Goal: Check status

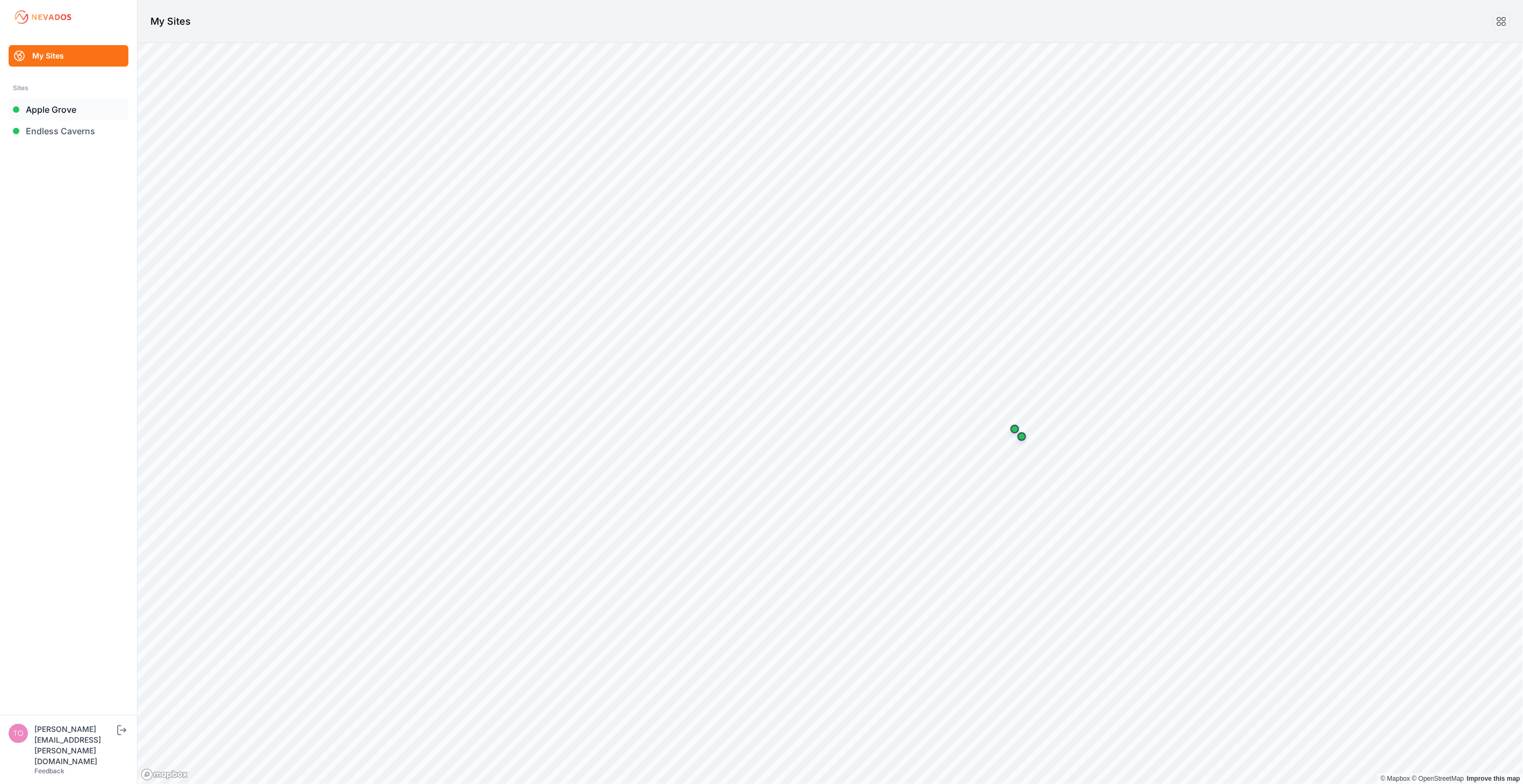
click at [63, 109] on link "Apple Grove" at bounding box center [68, 109] width 120 height 21
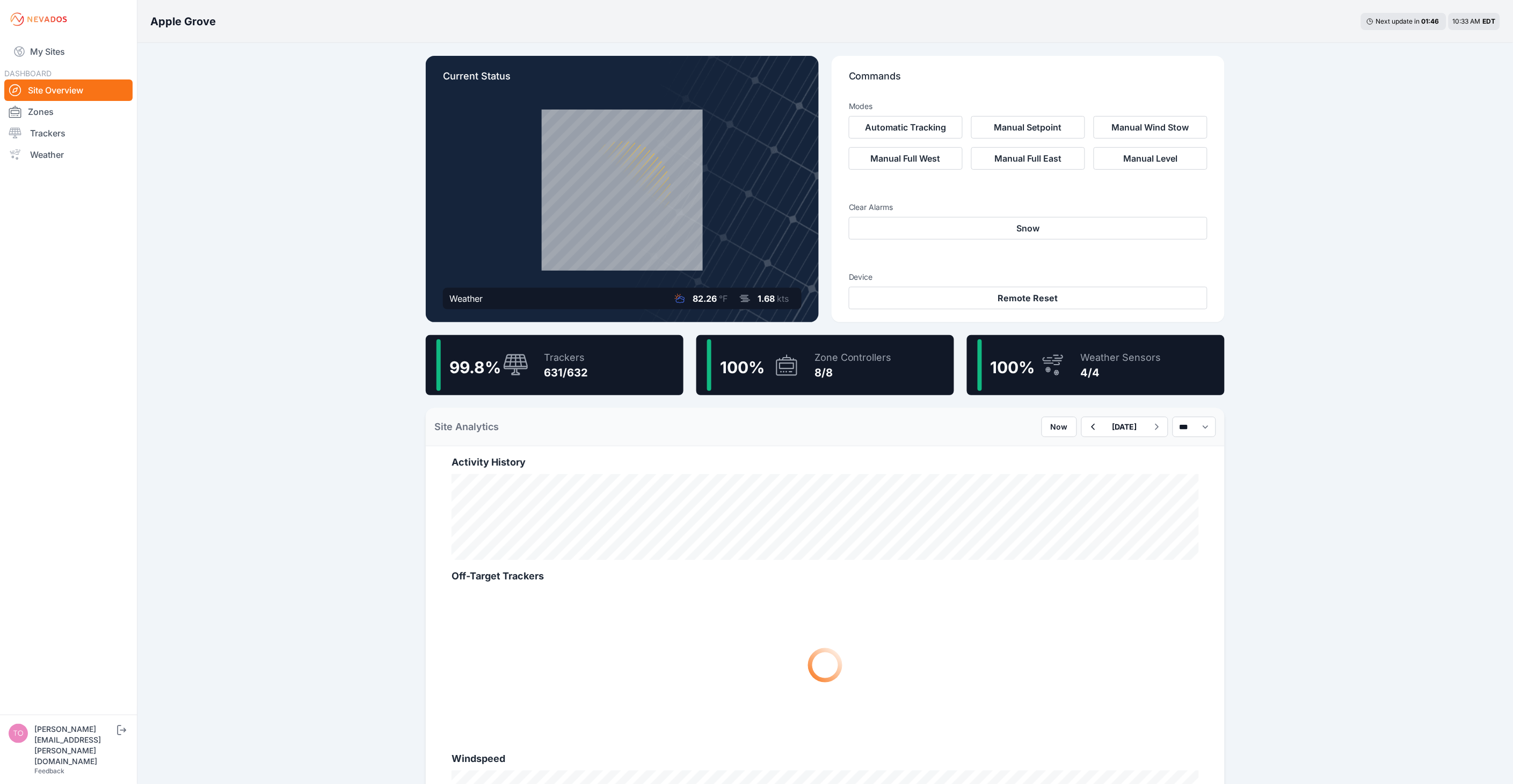
click at [1400, 372] on div "Apple Grove Next update in 01 : 46 10:33 AM EDT Current Status Weather 82.26 °F…" at bounding box center [756, 594] width 1513 height 1187
click at [79, 47] on link "My Sites" at bounding box center [68, 51] width 128 height 26
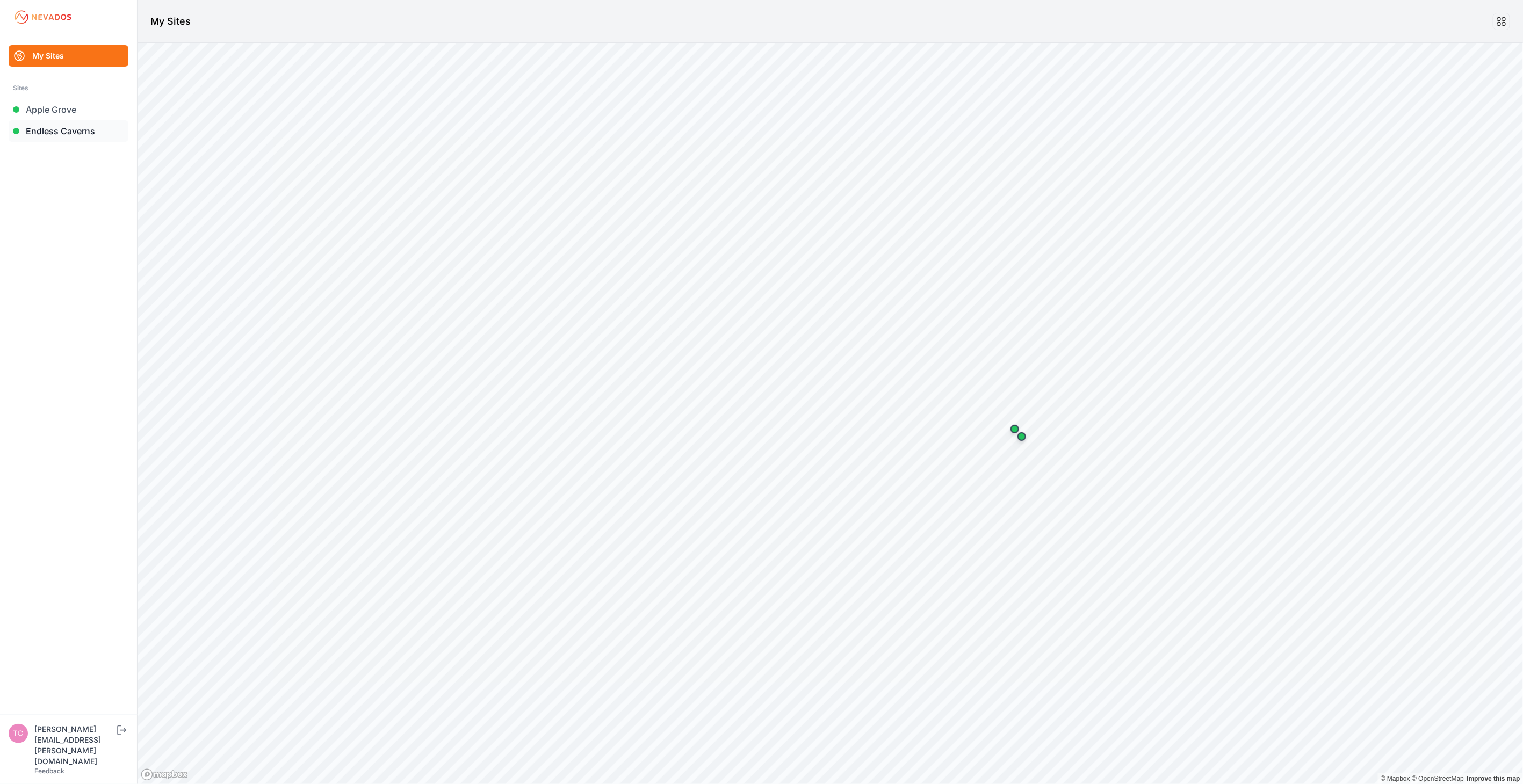
click at [80, 130] on link "Endless Caverns" at bounding box center [68, 131] width 120 height 21
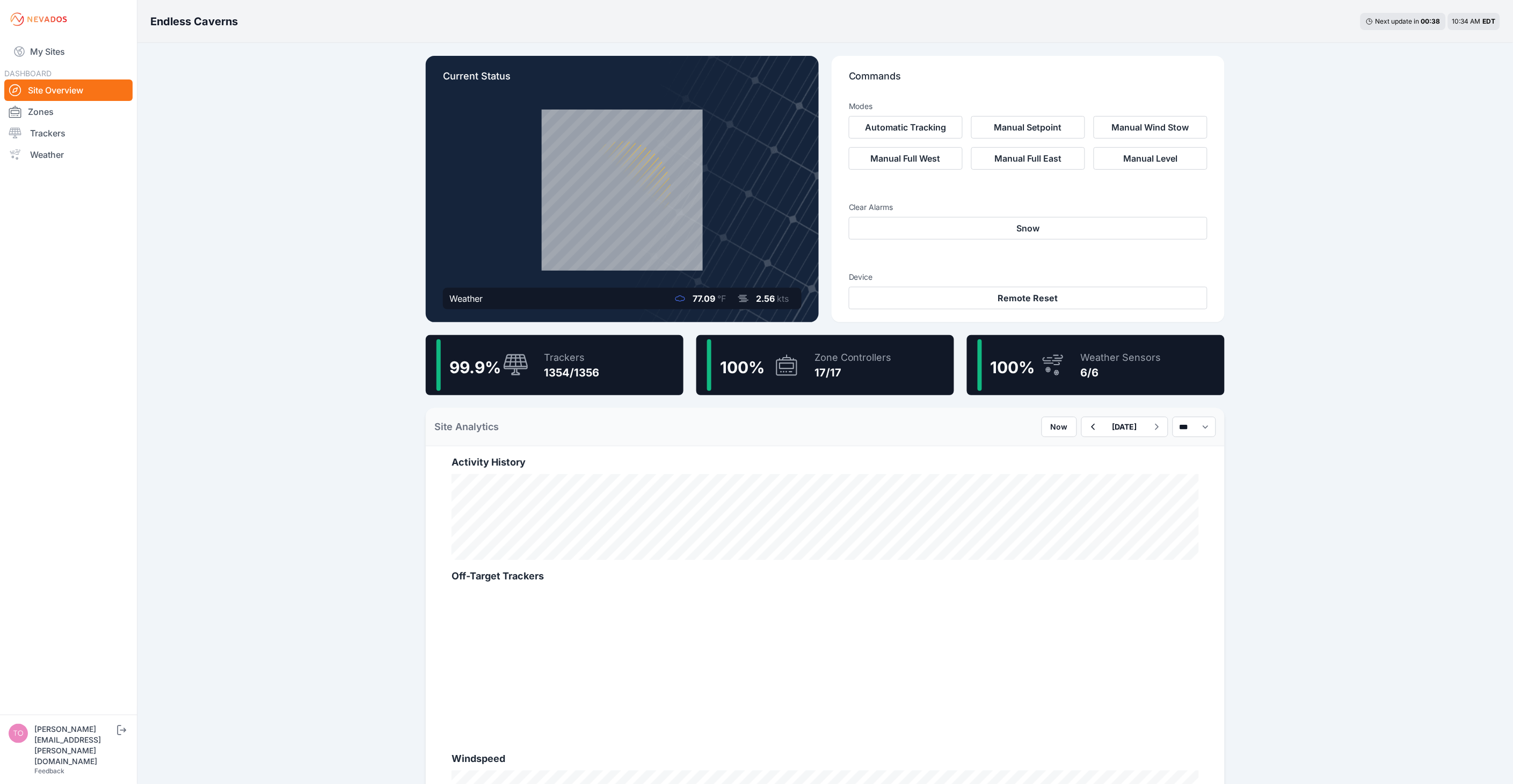
click at [294, 227] on div "Endless Caverns Next update in 00 : 38 10:34 AM EDT Current Status Weather 77.0…" at bounding box center [756, 594] width 1513 height 1187
click at [62, 137] on link "Trackers" at bounding box center [68, 133] width 128 height 21
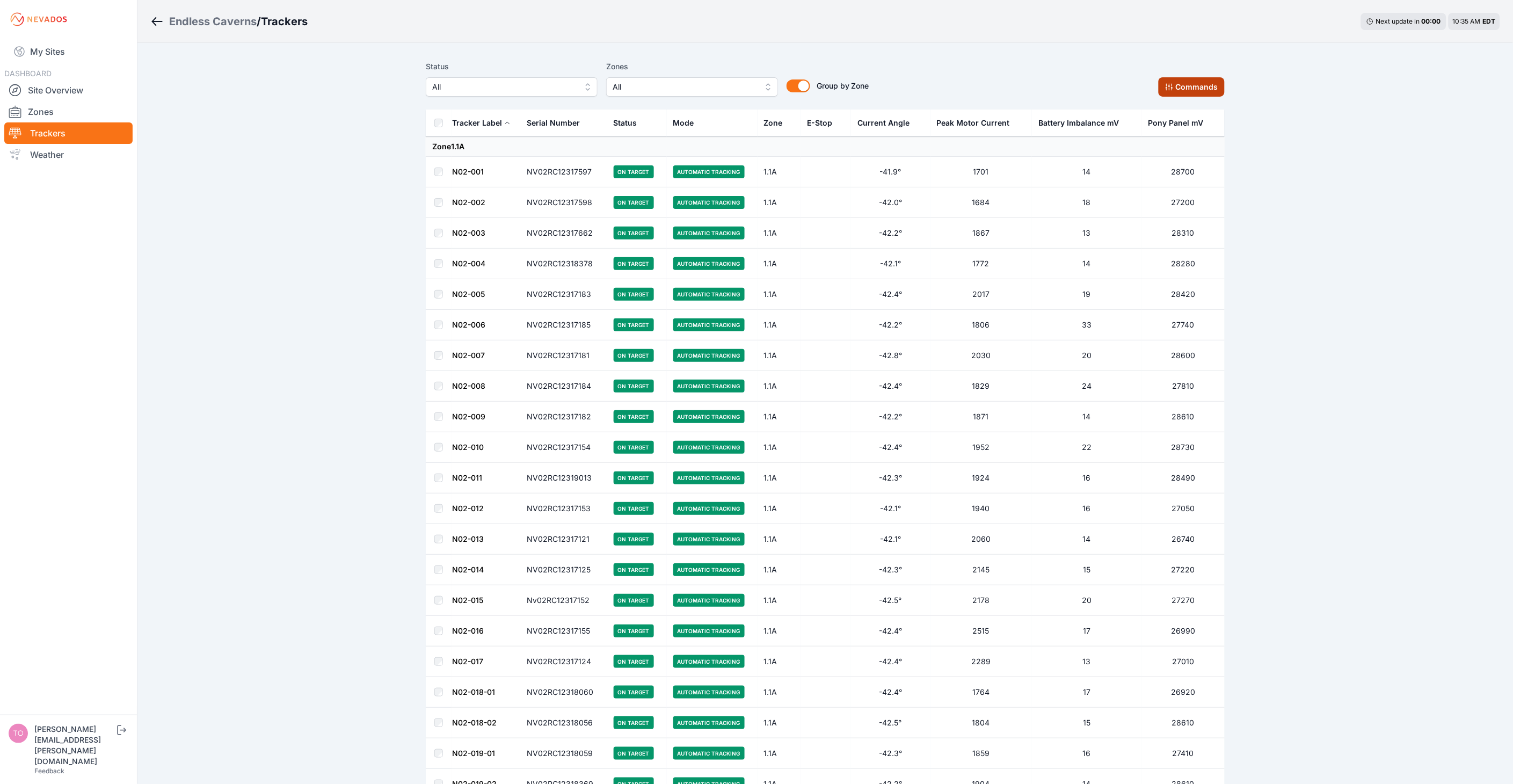
click at [1177, 87] on button "Commands" at bounding box center [1192, 87] width 66 height 20
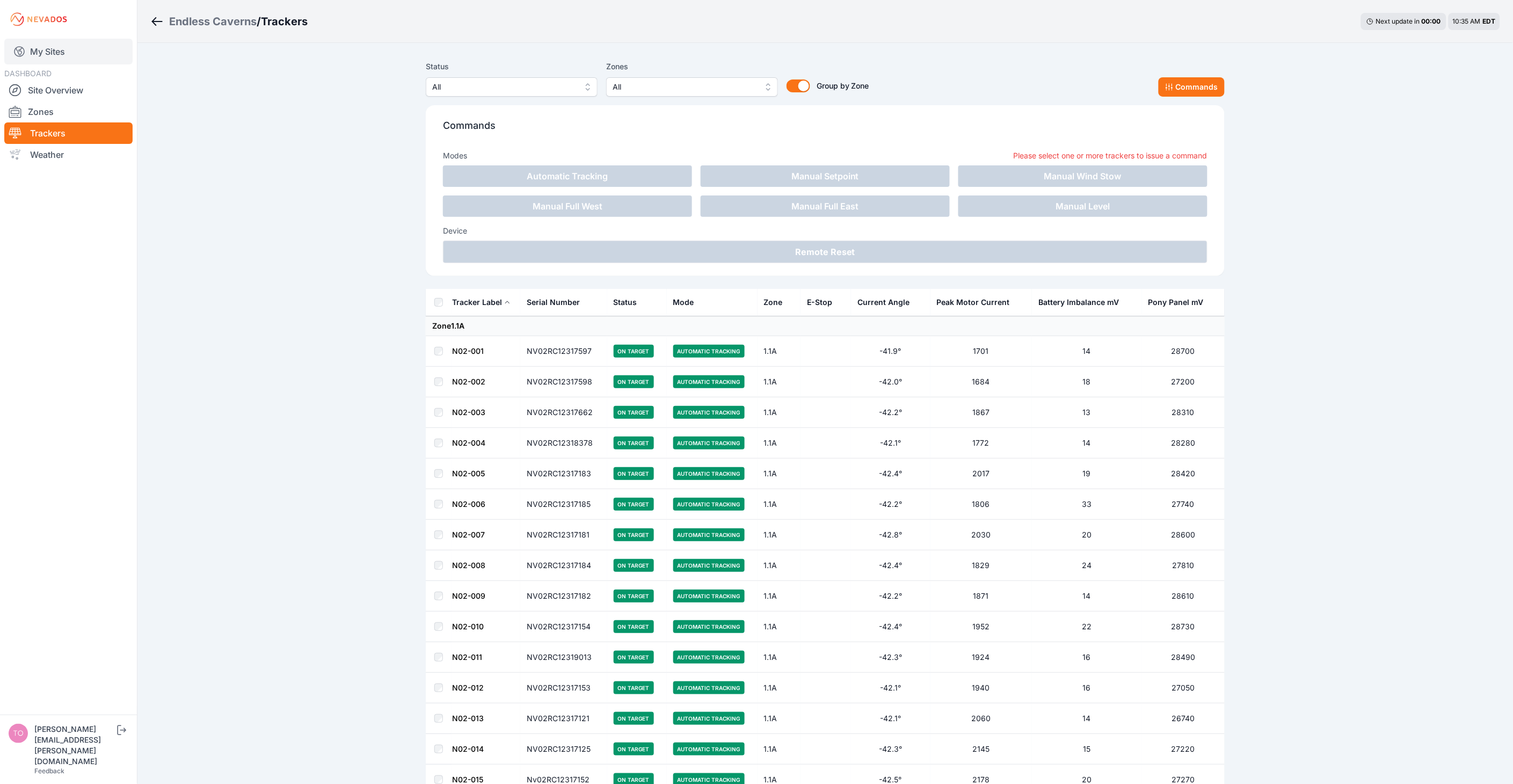
click at [34, 48] on link "My Sites" at bounding box center [68, 51] width 128 height 26
